Goal: Task Accomplishment & Management: Complete application form

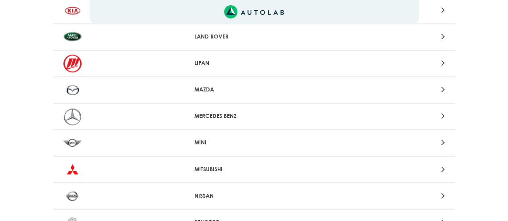
scroll to position [612, 0]
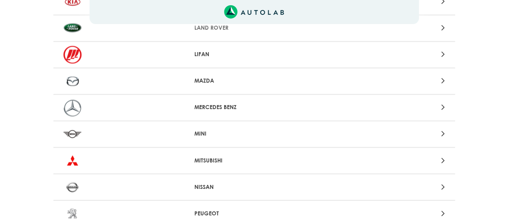
click at [206, 80] on p "MAZDA" at bounding box center [253, 81] width 119 height 8
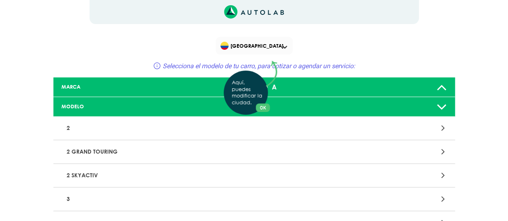
click at [440, 106] on div "Aquí, puedes modificar la ciudad. OK .aex,.bex{fill:none!important;stroke:#50c4…" at bounding box center [254, 110] width 508 height 221
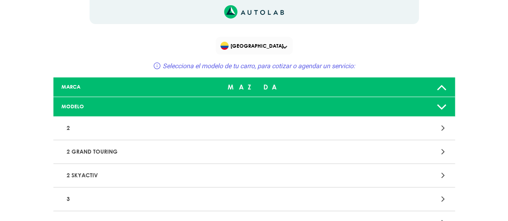
click at [442, 128] on icon at bounding box center [443, 128] width 4 height 10
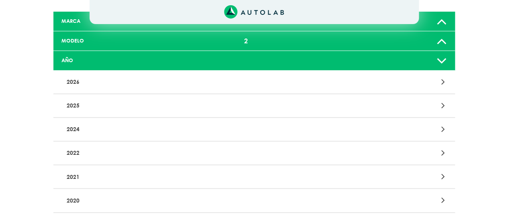
scroll to position [87, 0]
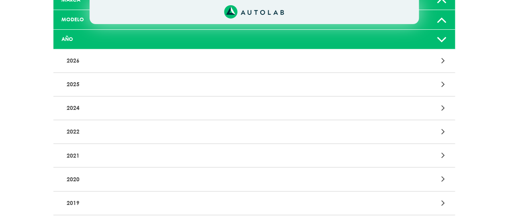
click at [442, 156] on icon at bounding box center [443, 155] width 4 height 10
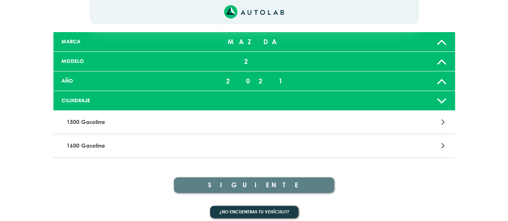
scroll to position [46, 0]
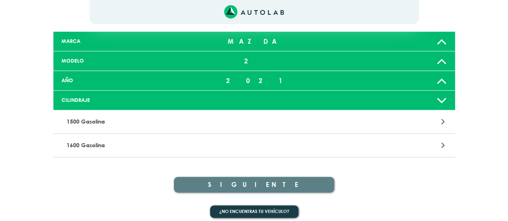
click at [442, 121] on icon at bounding box center [443, 121] width 4 height 10
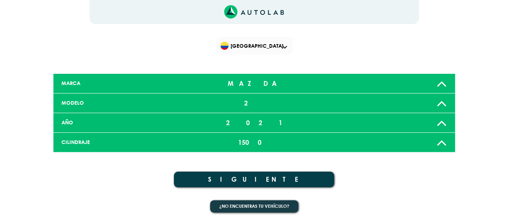
click at [261, 178] on button "SIGUIENTE" at bounding box center [254, 180] width 161 height 16
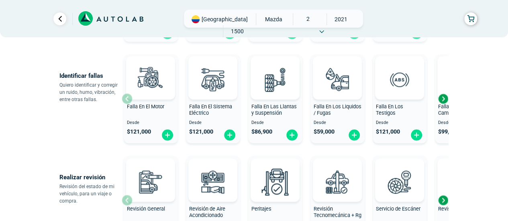
scroll to position [158, 0]
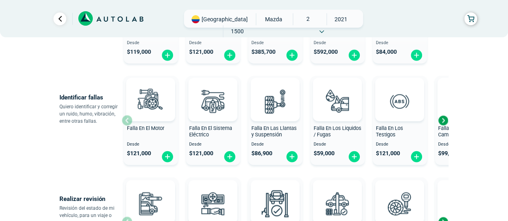
click at [443, 118] on div "Next slide" at bounding box center [443, 120] width 12 height 12
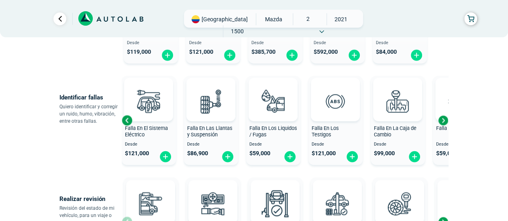
click at [443, 118] on div "Next slide" at bounding box center [443, 120] width 12 height 12
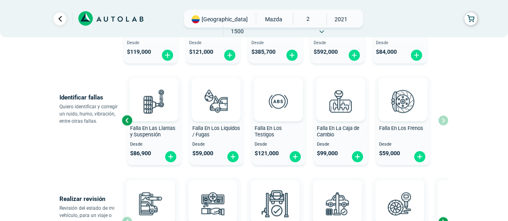
click at [443, 118] on div "Falla En El Motor Desde $ 121,000 Falla En El Sistema Eléctrico Desde $ 121,000…" at bounding box center [285, 121] width 326 height 96
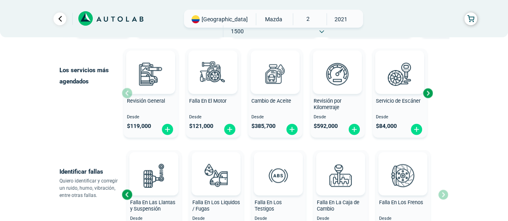
scroll to position [83, 0]
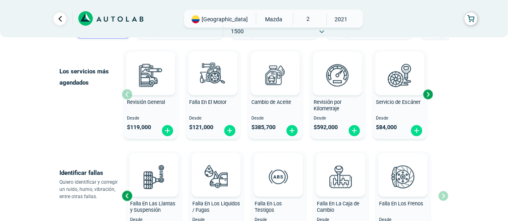
click at [427, 94] on div "Next slide" at bounding box center [427, 94] width 12 height 12
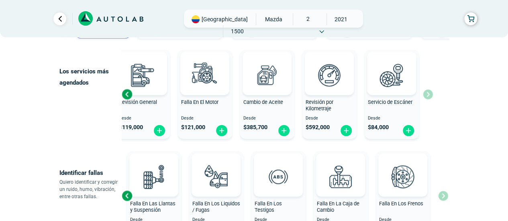
click at [427, 94] on div "Revisión General Desde $ 119,000 Falla En El Motor Desde $ 121,000 Cambio de Ac…" at bounding box center [277, 95] width 311 height 96
click at [195, 20] on img at bounding box center [195, 19] width 8 height 8
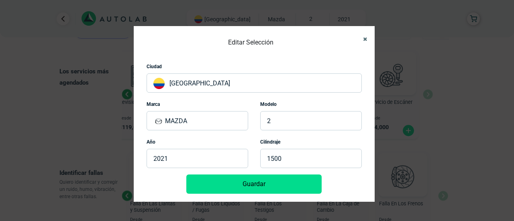
click at [365, 39] on icon "Close" at bounding box center [365, 39] width 4 height 5
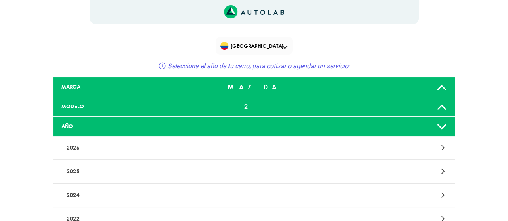
scroll to position [51, 0]
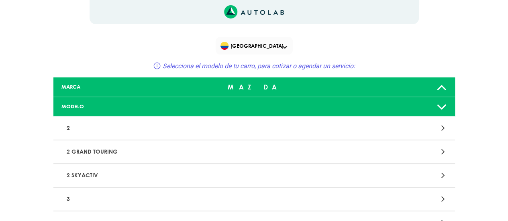
scroll to position [612, 0]
